Goal: Information Seeking & Learning: Learn about a topic

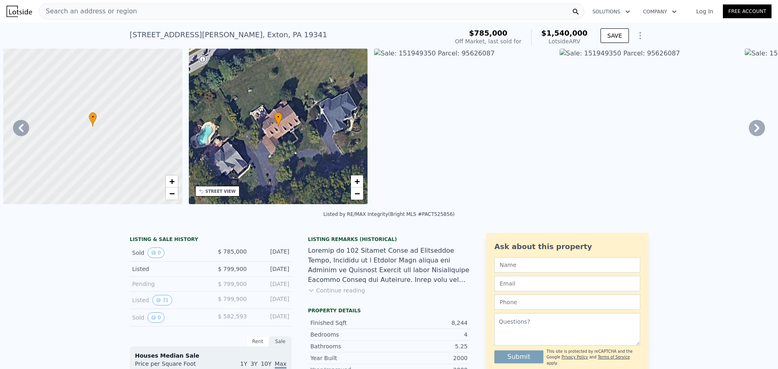
scroll to position [0, 371]
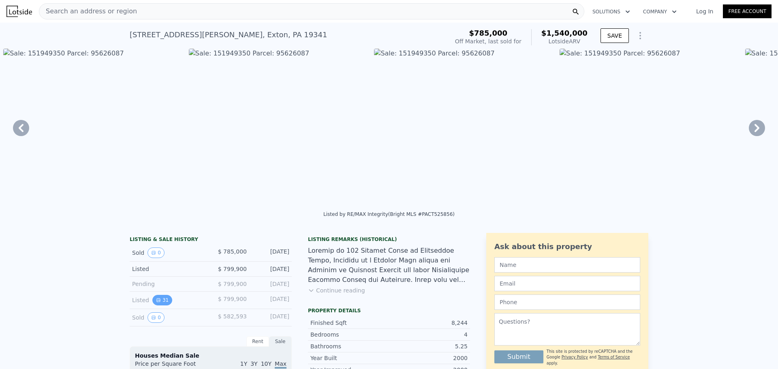
click at [156, 303] on icon "View historical data" at bounding box center [158, 300] width 5 height 5
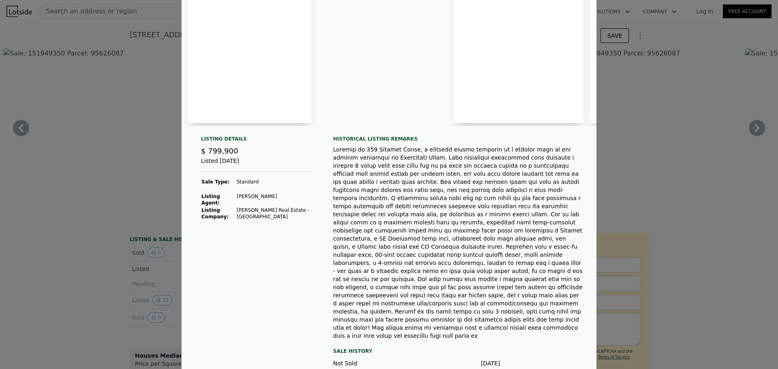
scroll to position [79, 0]
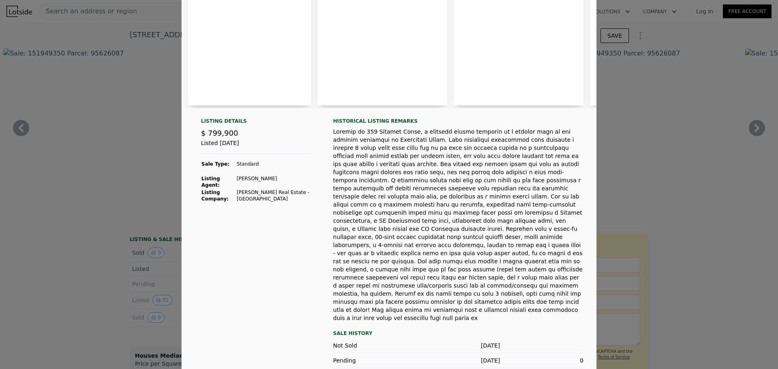
click at [408, 295] on div "Historical Listing remarks Sale History Not Sold [DATE] Pending [DATE] 0 Price …" at bounding box center [458, 251] width 251 height 266
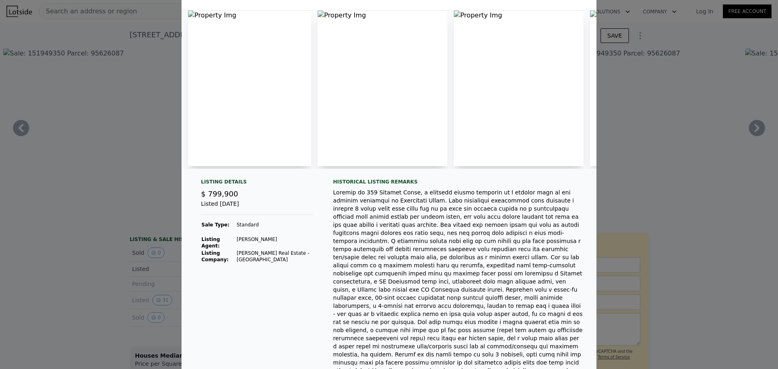
scroll to position [0, 0]
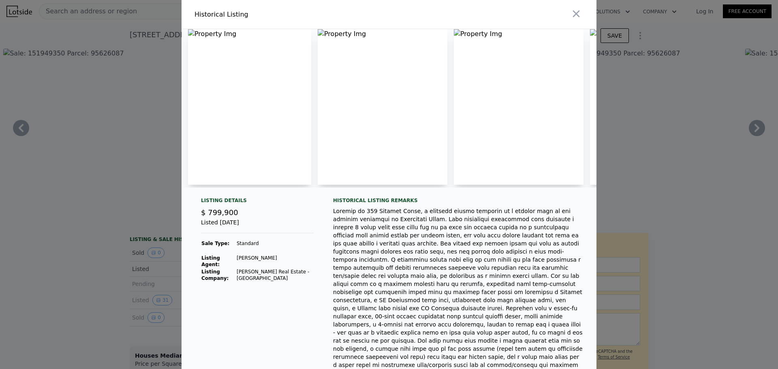
click at [230, 148] on img at bounding box center [249, 107] width 123 height 156
click at [250, 84] on img at bounding box center [249, 107] width 123 height 156
click at [255, 56] on img at bounding box center [249, 107] width 123 height 156
click at [330, 76] on img at bounding box center [383, 107] width 130 height 156
click at [573, 117] on img at bounding box center [519, 107] width 130 height 156
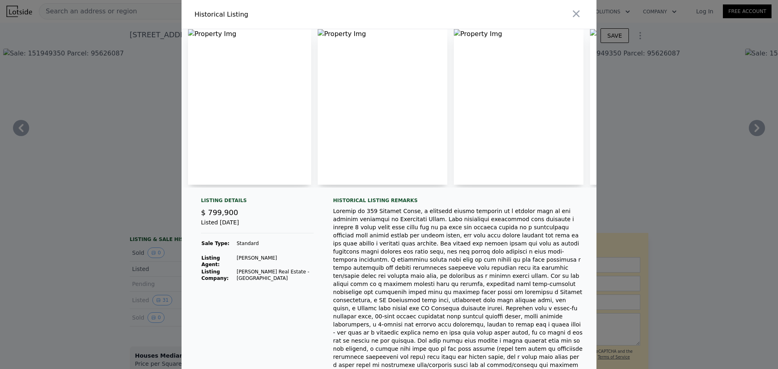
click at [213, 139] on img at bounding box center [249, 107] width 123 height 156
click at [213, 138] on img at bounding box center [249, 107] width 123 height 156
click at [571, 17] on icon "button" at bounding box center [576, 13] width 11 height 11
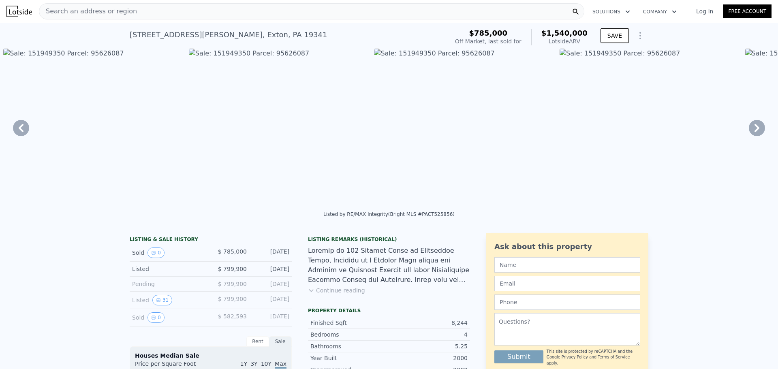
click at [347, 295] on button "Continue reading" at bounding box center [336, 291] width 57 height 8
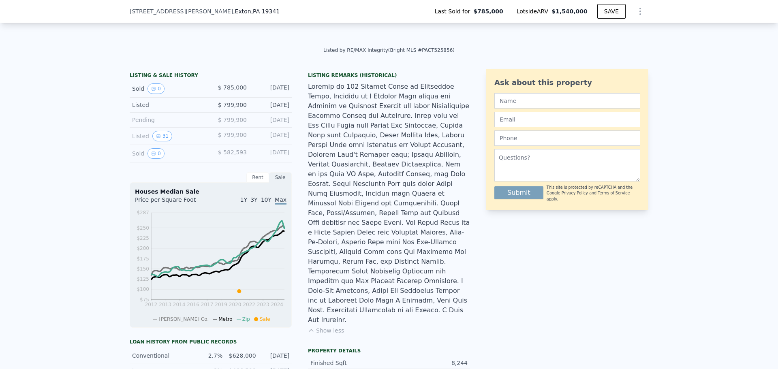
scroll to position [3, 0]
